Goal: Find specific page/section

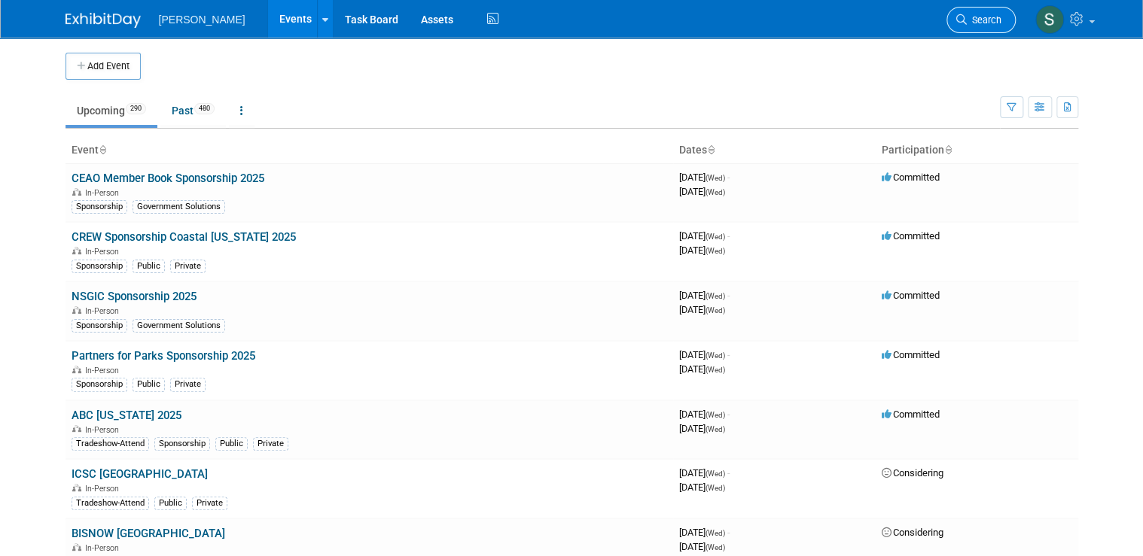
click at [559, 15] on span "Search" at bounding box center [984, 19] width 35 height 11
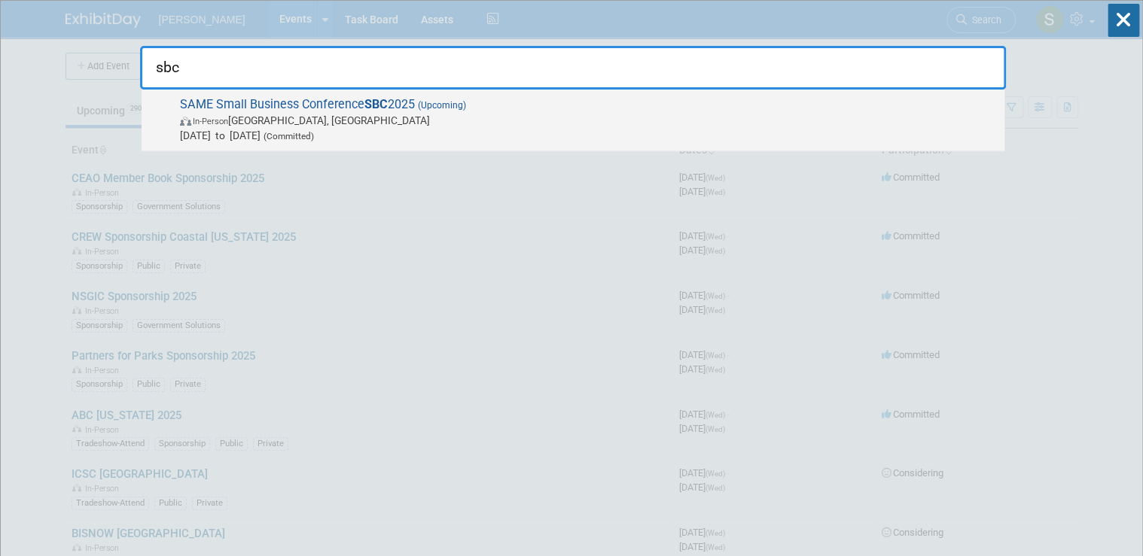
type input "sbc"
click at [416, 120] on span "In-Person [GEOGRAPHIC_DATA], [GEOGRAPHIC_DATA]" at bounding box center [588, 120] width 817 height 15
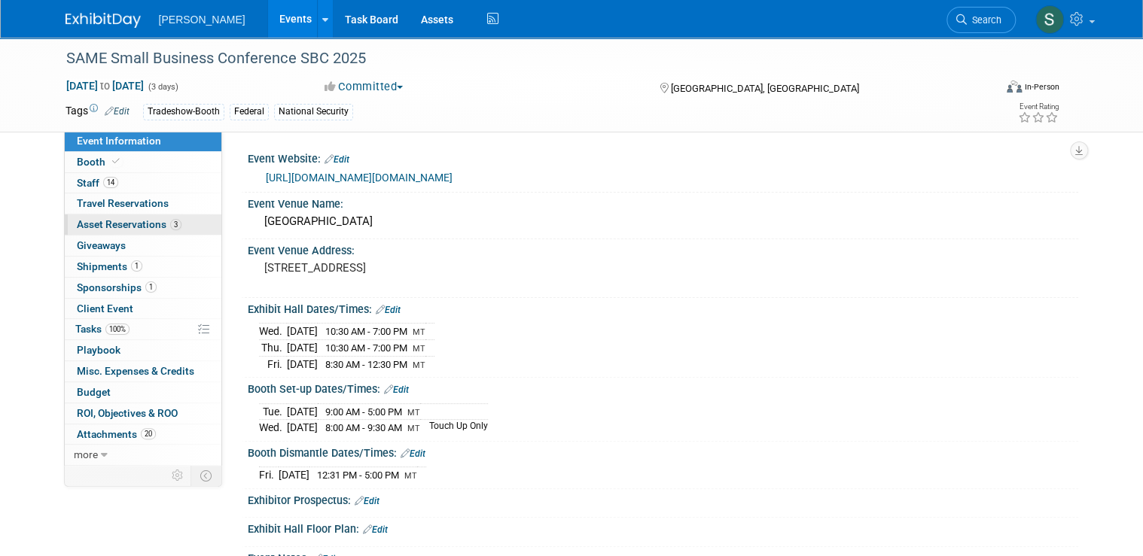
click at [111, 224] on span "Asset Reservations 3" at bounding box center [129, 224] width 105 height 12
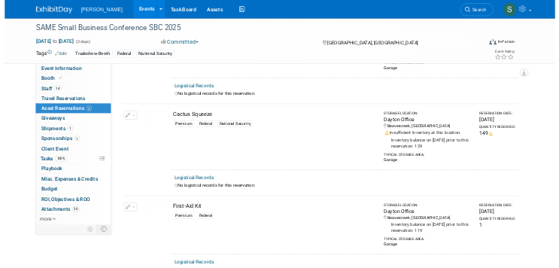
scroll to position [181, 0]
